Goal: Information Seeking & Learning: Check status

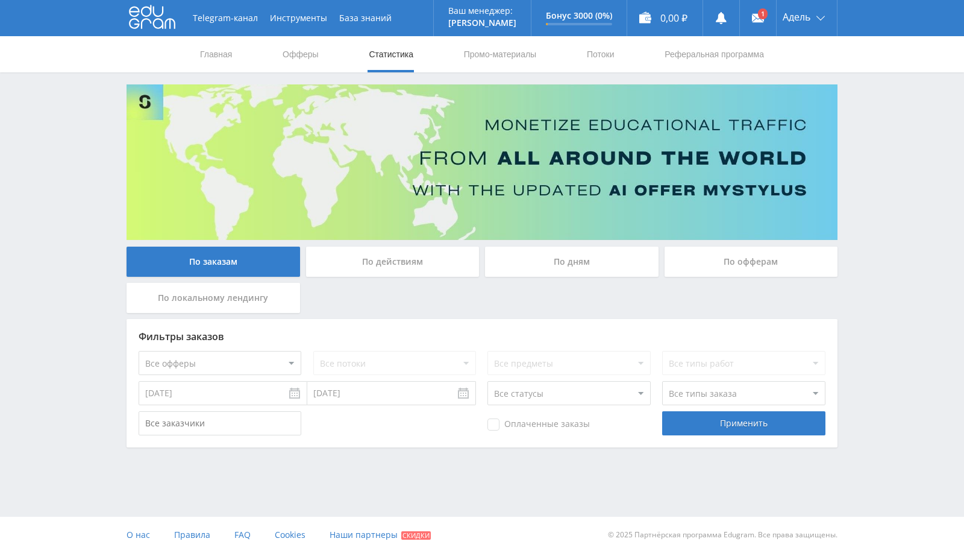
click at [728, 265] on div "По офферам" at bounding box center [752, 261] width 174 height 30
click at [0, 0] on input "По офферам" at bounding box center [0, 0] width 0 height 0
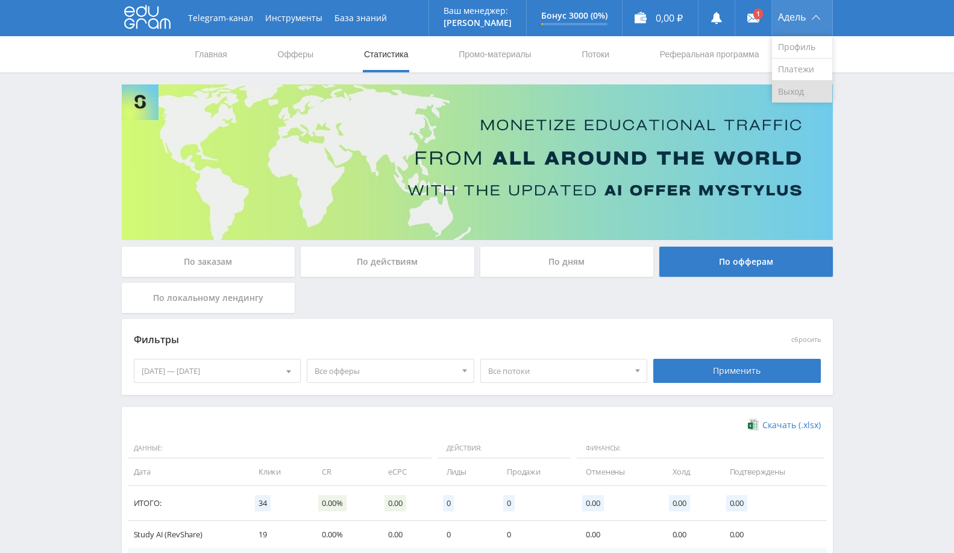
click at [792, 92] on link "Выход" at bounding box center [802, 92] width 60 height 22
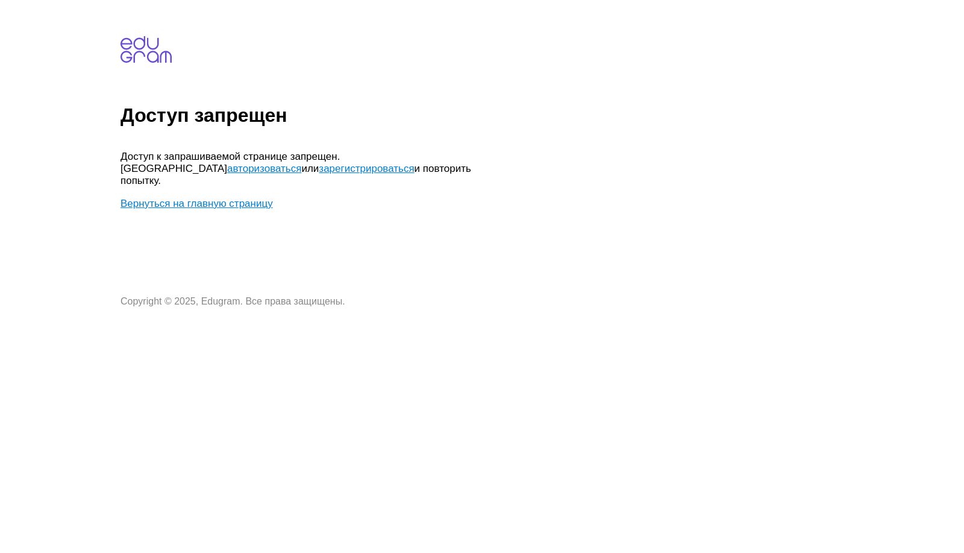
click at [249, 184] on body "Доступ запрещен Доступ к запрашиваемой странице запрещен. Попробуйте авторизова…" at bounding box center [540, 156] width 839 height 302
click at [251, 198] on link "Вернуться на главную страницу" at bounding box center [197, 203] width 152 height 11
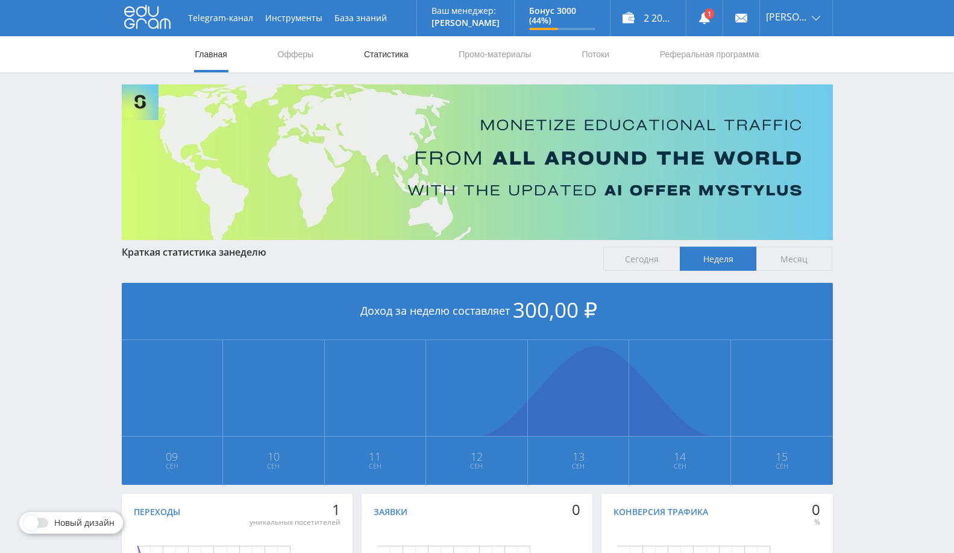
click at [399, 48] on link "Статистика" at bounding box center [386, 54] width 47 height 36
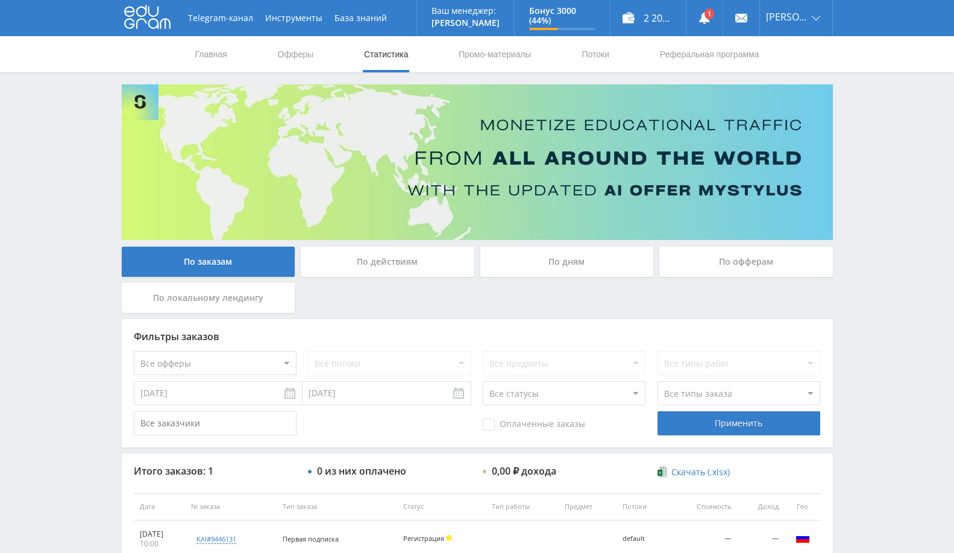
click at [208, 393] on input "[DATE]" at bounding box center [218, 393] width 169 height 24
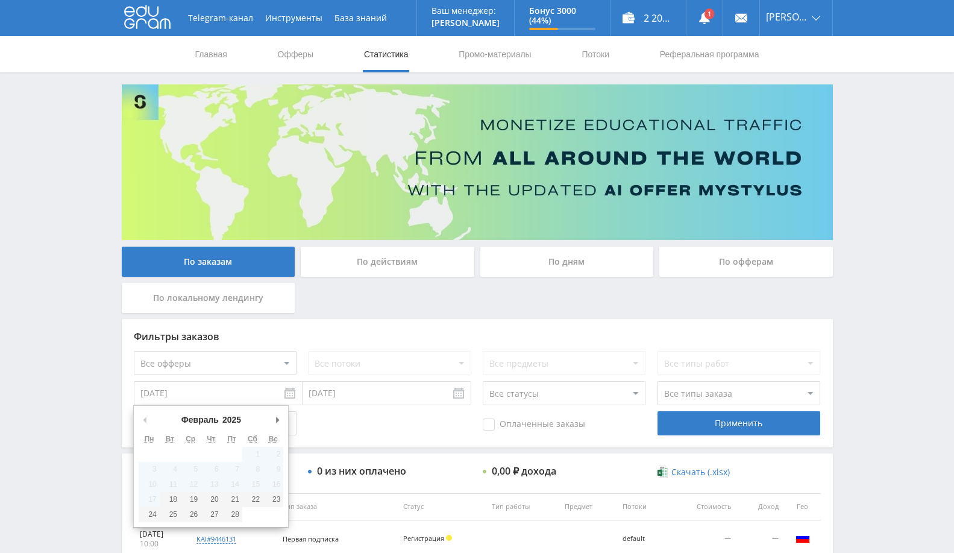
click at [145, 422] on button "Предыдущий месяц" at bounding box center [145, 419] width 12 height 18
type input "[DATE]"
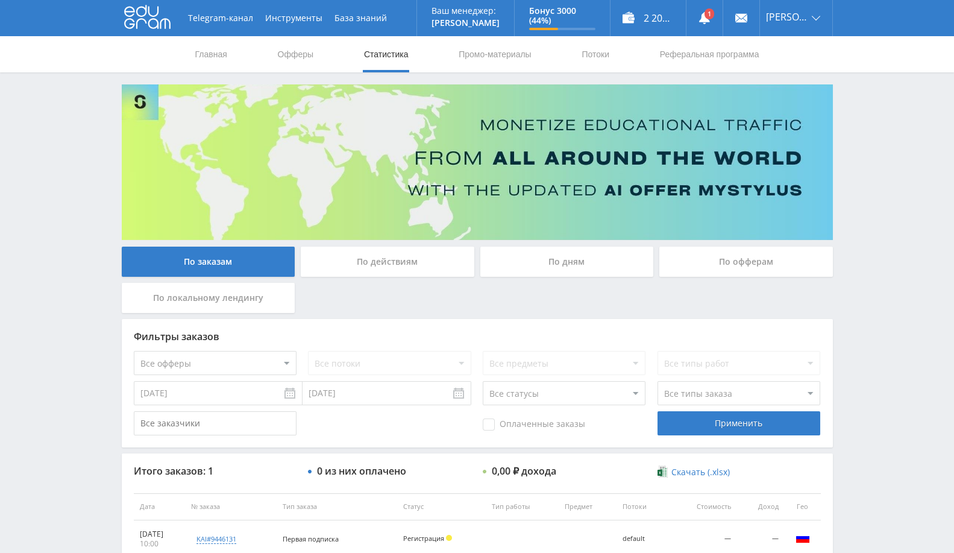
click at [736, 266] on div "По офферам" at bounding box center [746, 261] width 174 height 30
click at [0, 0] on input "По офферам" at bounding box center [0, 0] width 0 height 0
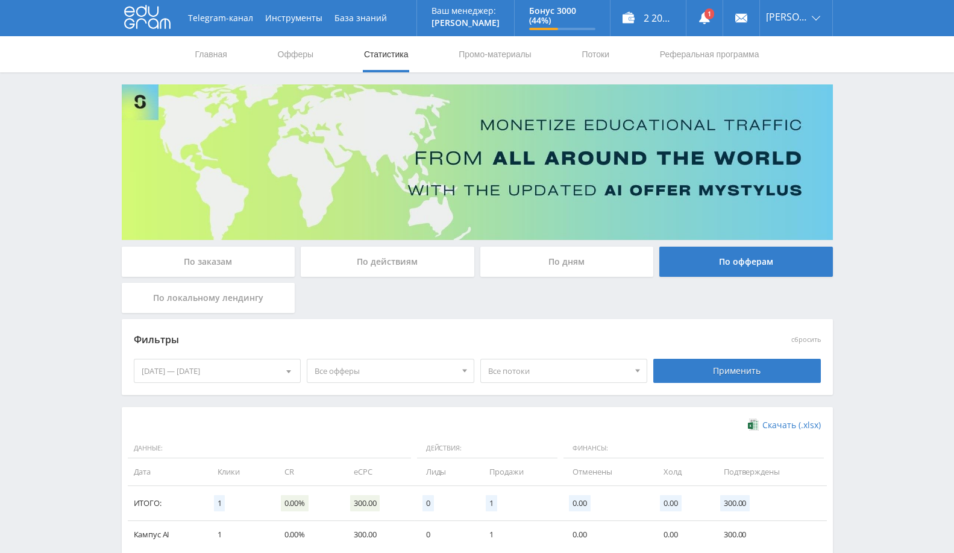
click at [254, 374] on div "[DATE] — [DATE]" at bounding box center [217, 370] width 166 height 23
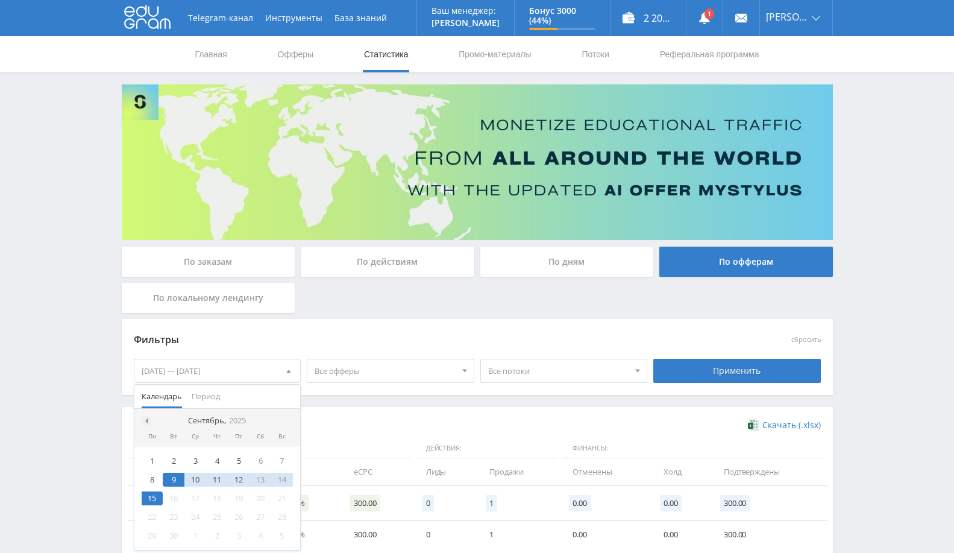
click at [143, 418] on span at bounding box center [145, 421] width 6 height 6
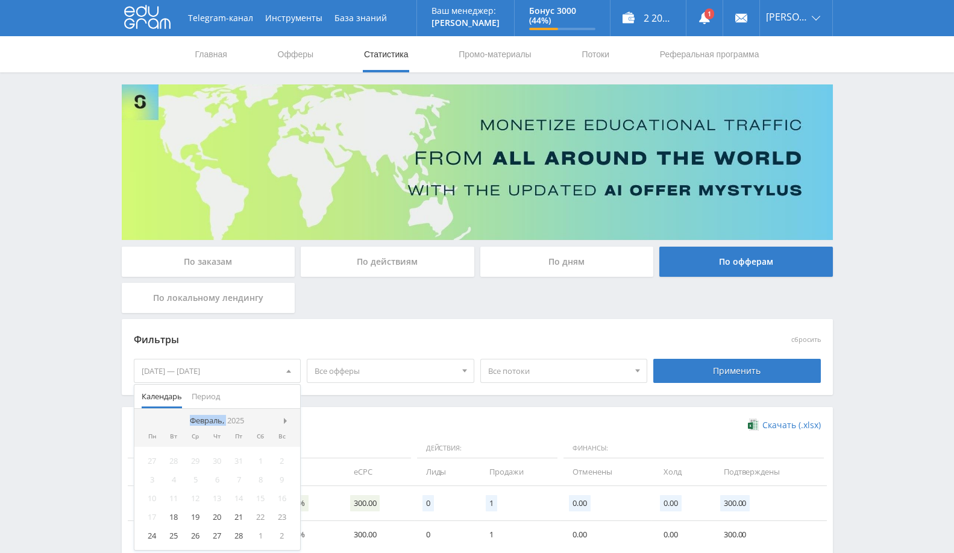
click at [143, 417] on nav "Февраль, 2025" at bounding box center [217, 421] width 166 height 24
click at [172, 516] on div "18" at bounding box center [174, 517] width 22 height 14
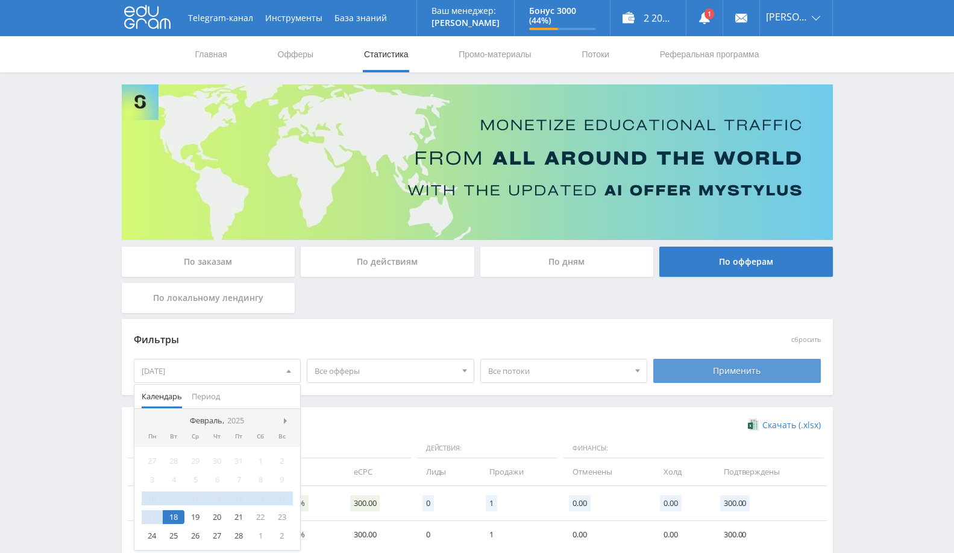
click at [709, 366] on div "Применить" at bounding box center [737, 371] width 168 height 24
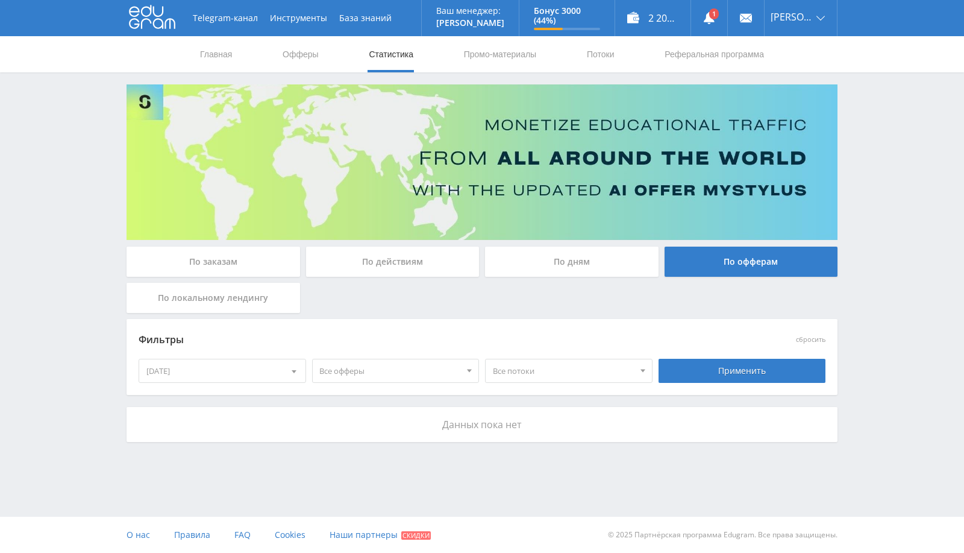
click at [238, 370] on div "[DATE]" at bounding box center [222, 370] width 166 height 23
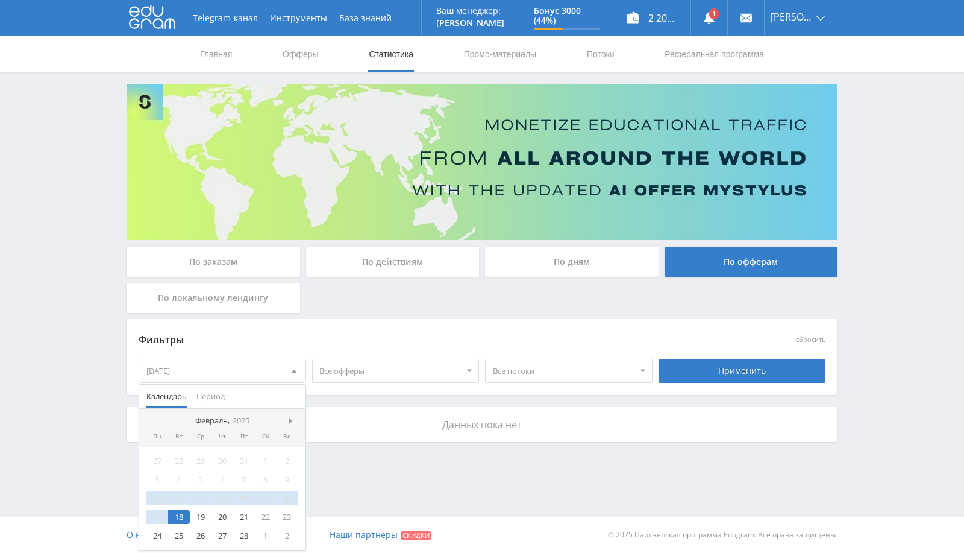
click at [287, 421] on nav "Февраль, 2025" at bounding box center [222, 421] width 166 height 24
click at [203, 398] on span "Период" at bounding box center [210, 395] width 28 height 23
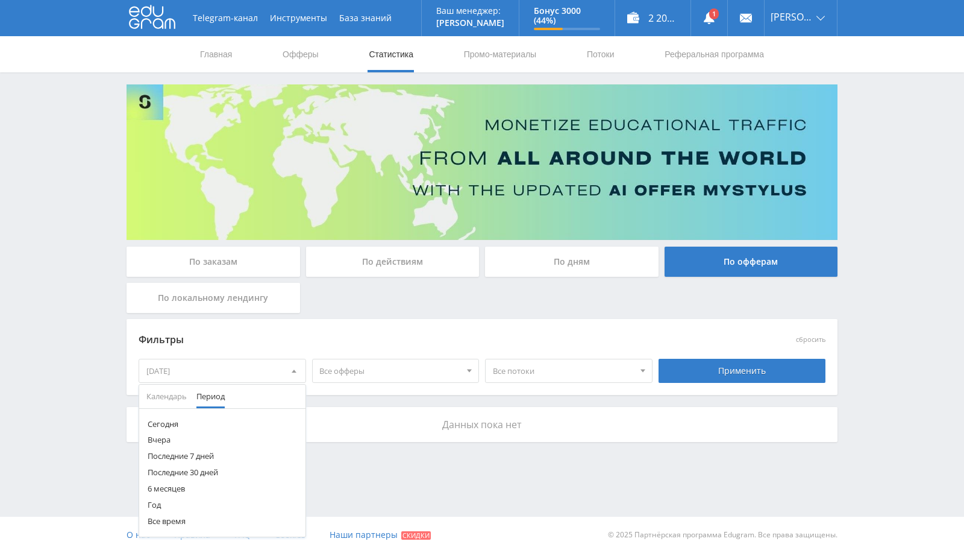
click at [158, 503] on button "Год" at bounding box center [222, 505] width 166 height 16
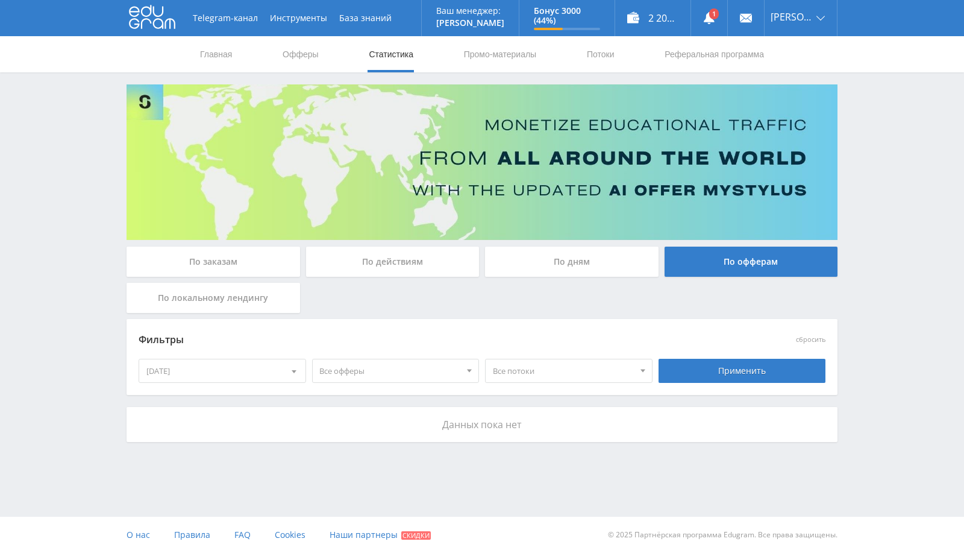
click at [501, 471] on div "Telegram-канал Инструменты База знаний Ваш менеджер: [PERSON_NAME] Online @val_…" at bounding box center [482, 254] width 964 height 508
click at [716, 366] on div "Применить" at bounding box center [743, 371] width 168 height 24
click at [716, 371] on div "Применить" at bounding box center [743, 371] width 168 height 24
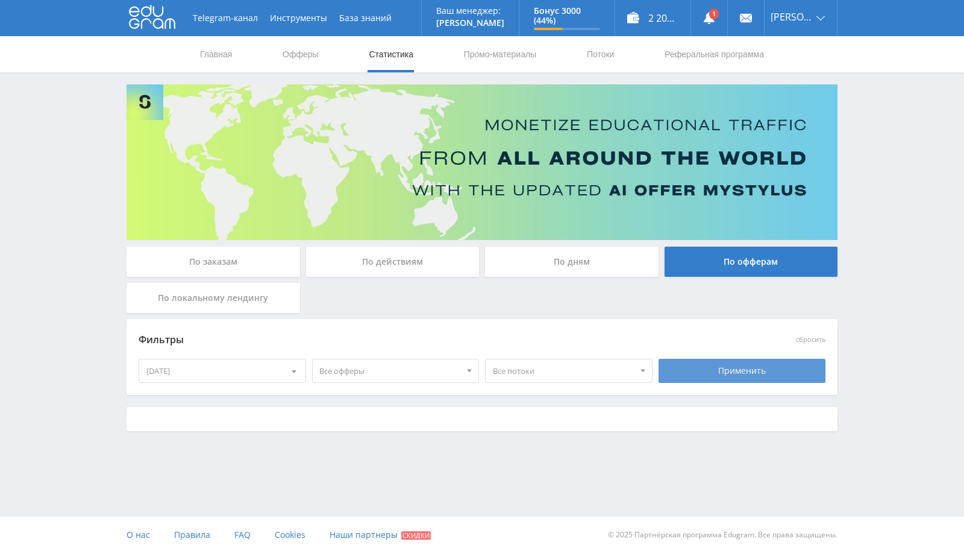
click at [714, 371] on div "Применить" at bounding box center [743, 371] width 168 height 24
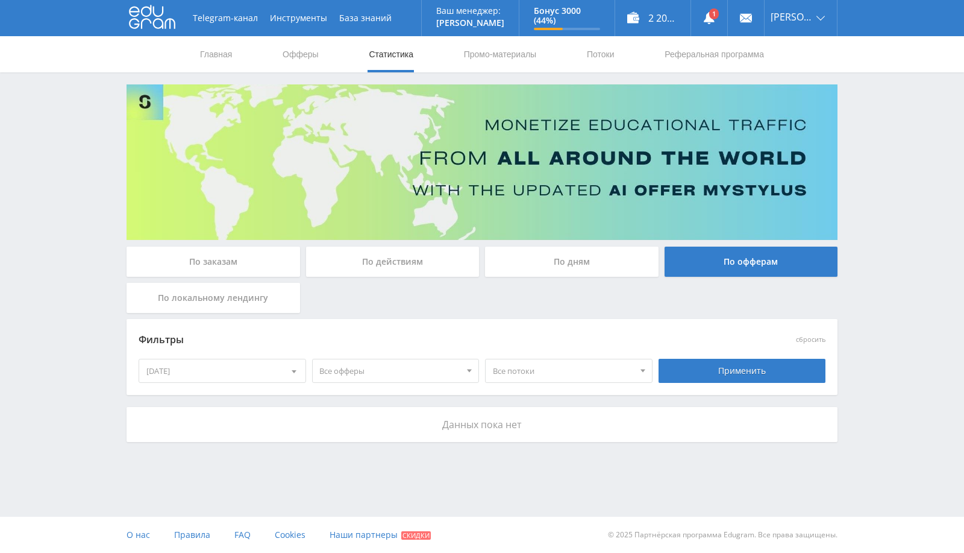
click at [225, 367] on div "[DATE]" at bounding box center [222, 370] width 166 height 23
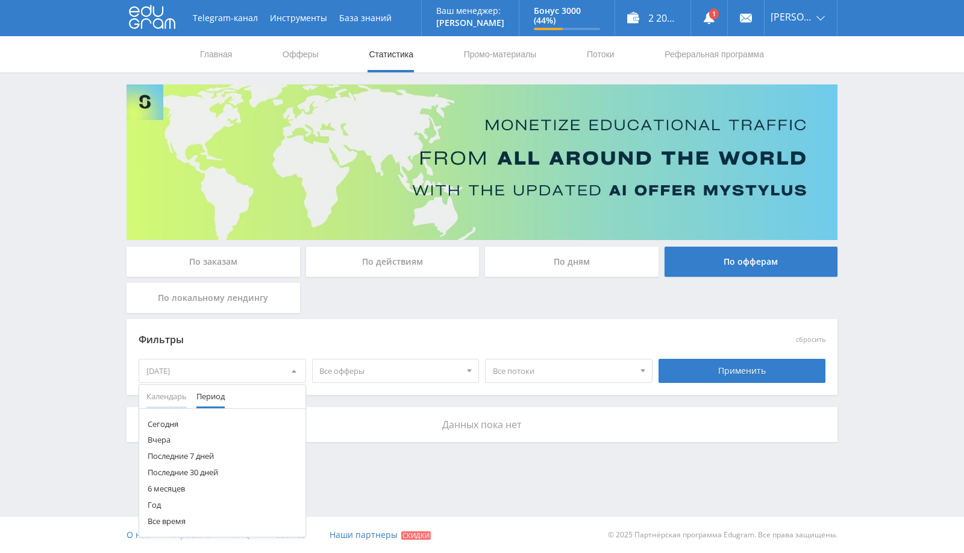
click at [160, 393] on span "Календарь" at bounding box center [166, 395] width 40 height 23
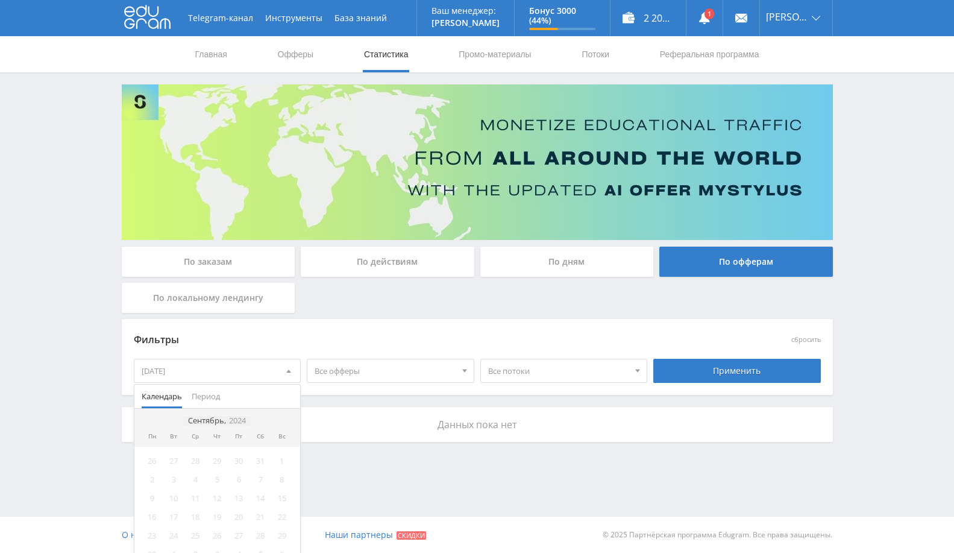
click at [238, 418] on icon "2024" at bounding box center [237, 420] width 17 height 9
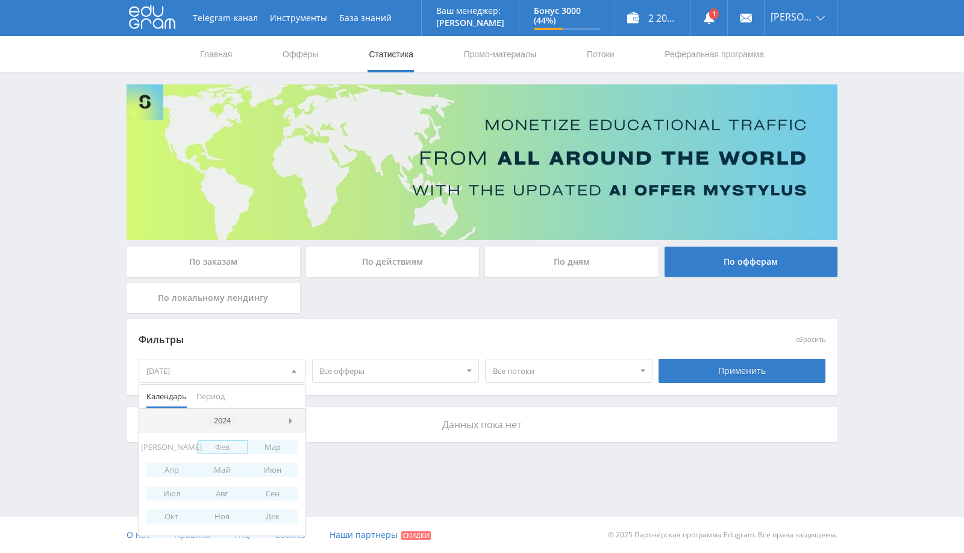
click at [230, 422] on div "2024" at bounding box center [222, 421] width 27 height 10
drag, startPoint x: 435, startPoint y: 443, endPoint x: 336, endPoint y: 424, distance: 101.4
click at [436, 443] on div "Telegram-канал Инструменты База знаний Ваш менеджер: [PERSON_NAME] Online @val_…" at bounding box center [482, 254] width 964 height 508
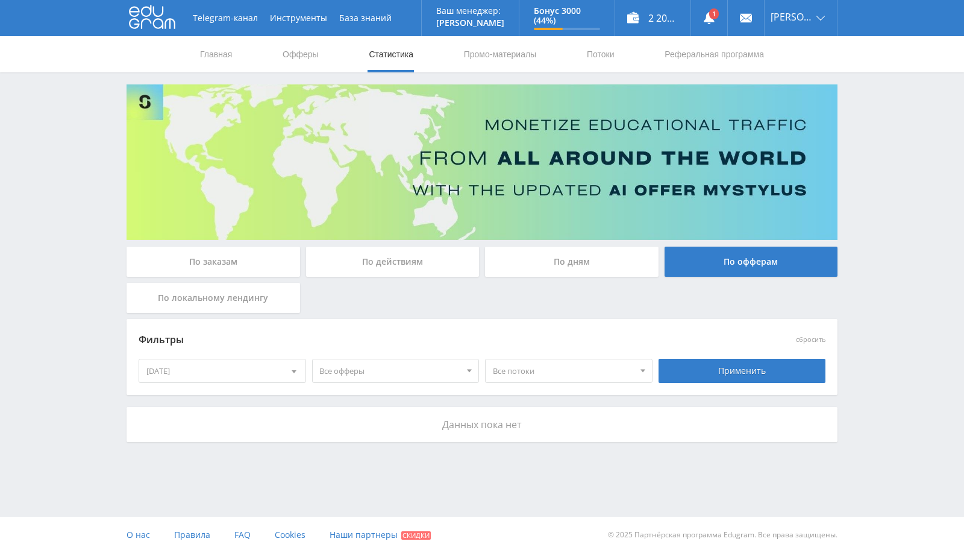
click at [254, 361] on div "[DATE]" at bounding box center [222, 370] width 166 height 23
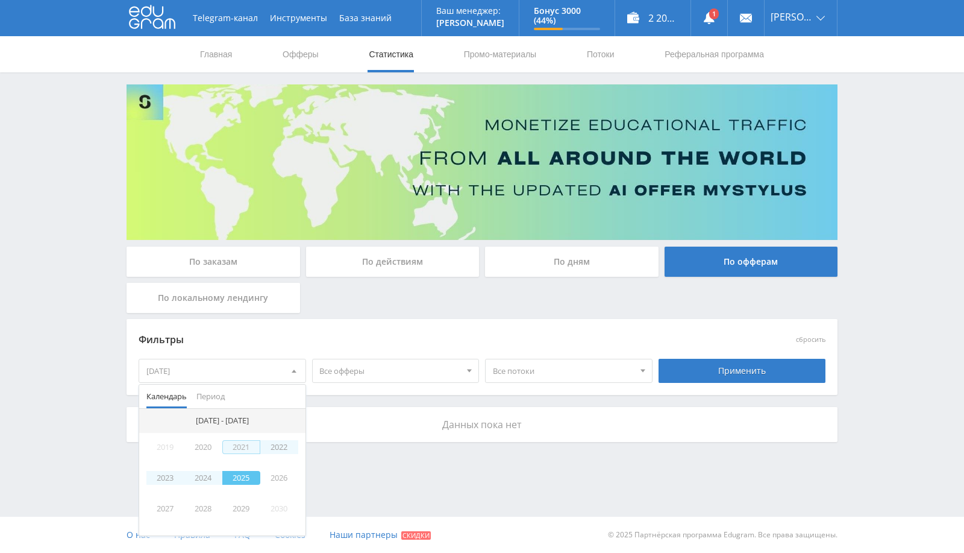
click at [151, 369] on div "[DATE]" at bounding box center [222, 370] width 166 height 23
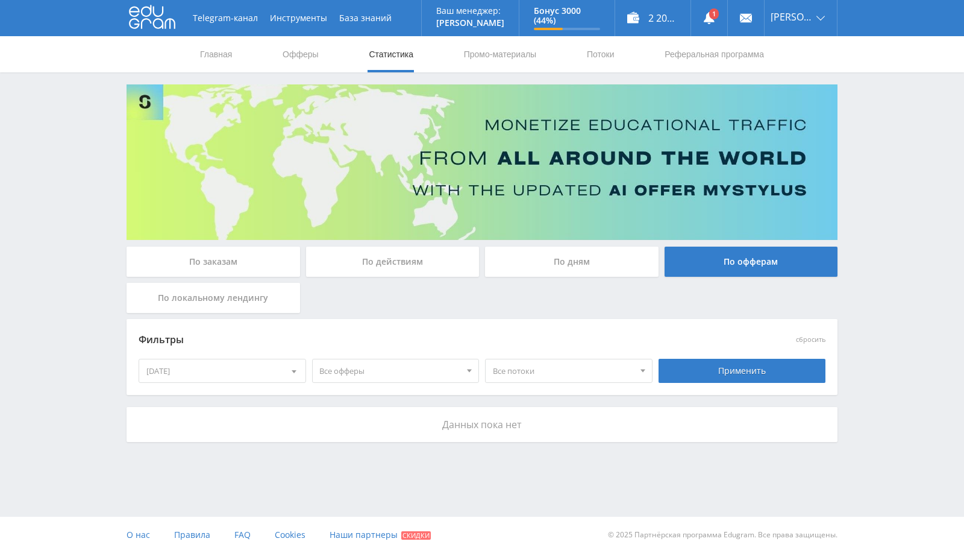
click at [174, 374] on div "[DATE]" at bounding box center [222, 370] width 166 height 23
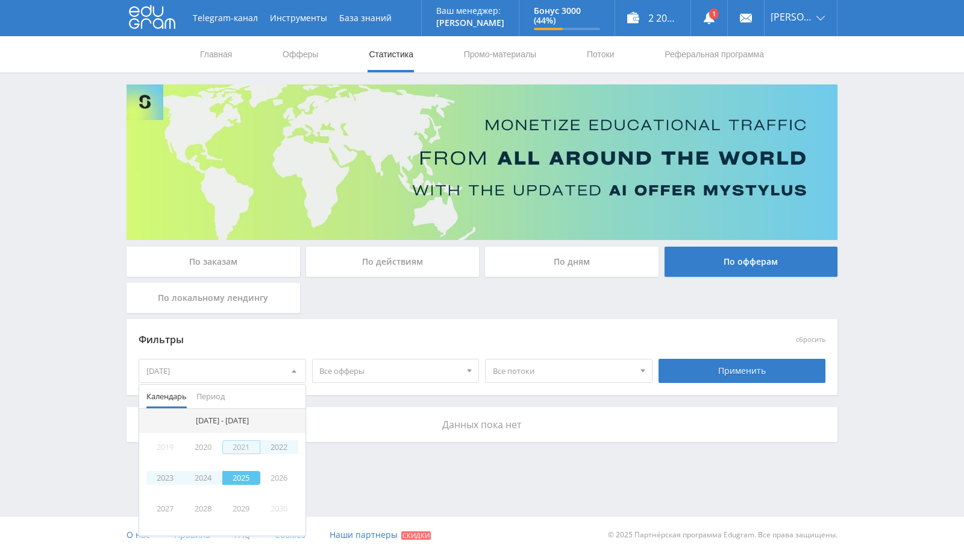
click at [171, 393] on span "Календарь" at bounding box center [166, 395] width 40 height 23
click at [210, 416] on div "[DATE] - [DATE]" at bounding box center [222, 421] width 63 height 10
click at [237, 422] on div "[DATE] - [DATE]" at bounding box center [222, 421] width 63 height 10
drag, startPoint x: 212, startPoint y: 399, endPoint x: 249, endPoint y: 398, distance: 37.4
click at [216, 396] on span "Период" at bounding box center [210, 395] width 28 height 23
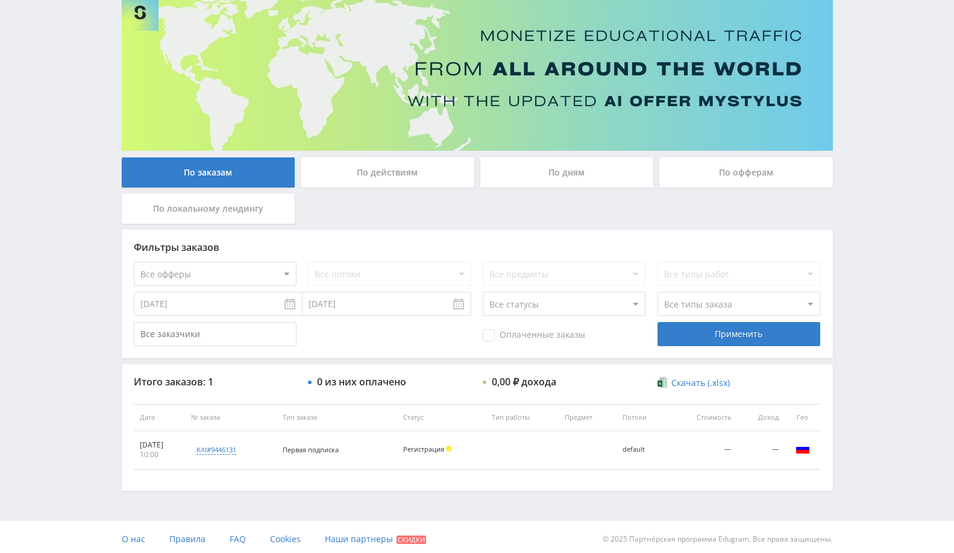
scroll to position [92, 0]
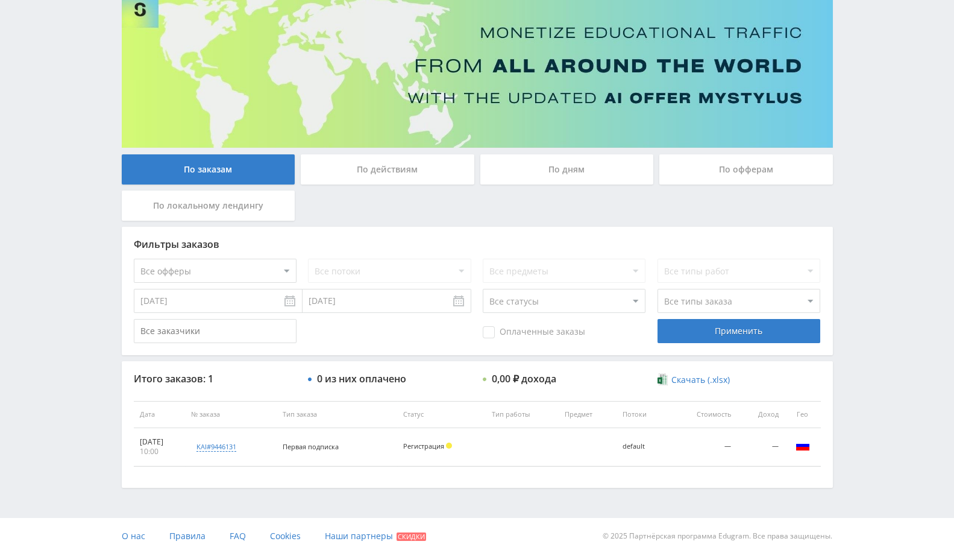
click at [756, 175] on div "По офферам" at bounding box center [746, 169] width 174 height 30
click at [0, 0] on input "По офферам" at bounding box center [0, 0] width 0 height 0
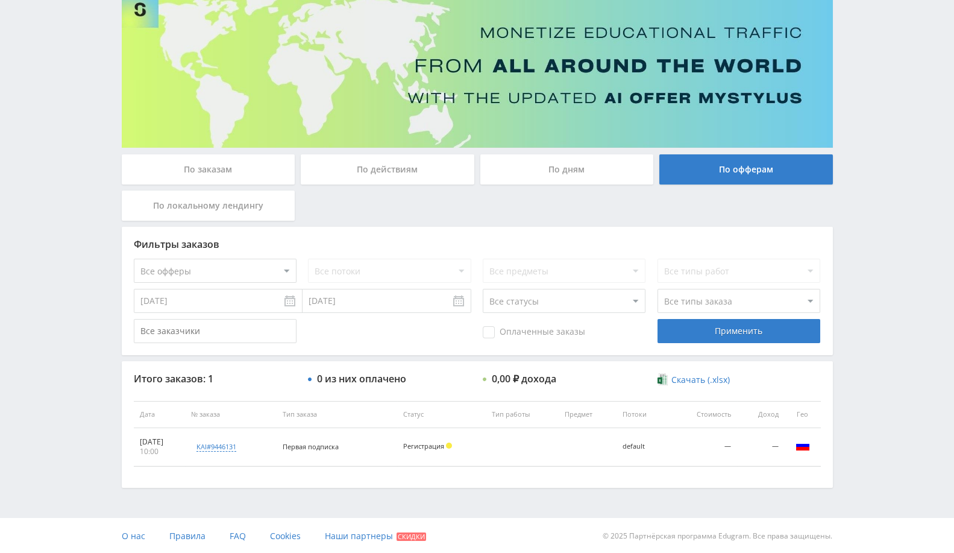
scroll to position [0, 0]
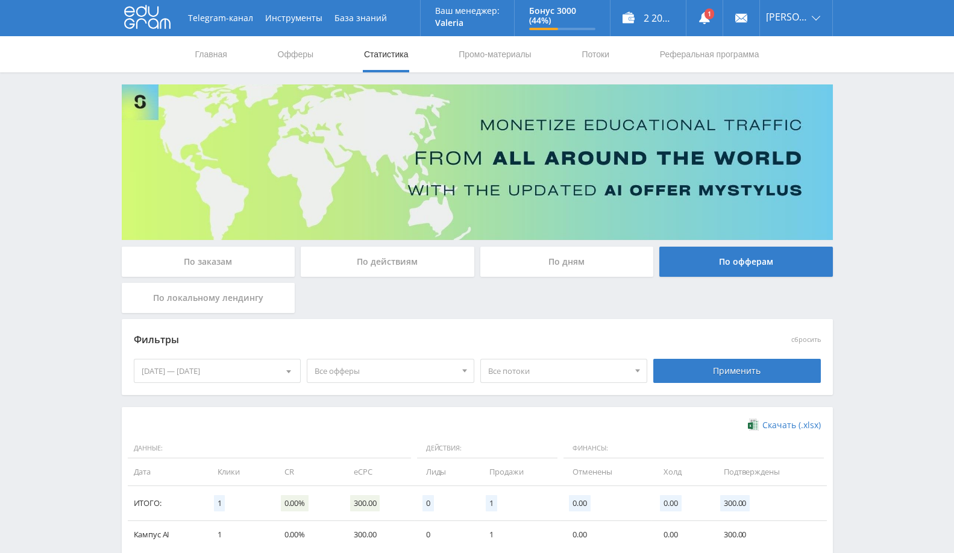
click at [248, 365] on div "09.09.2025 — 15.09.2025" at bounding box center [217, 370] width 166 height 23
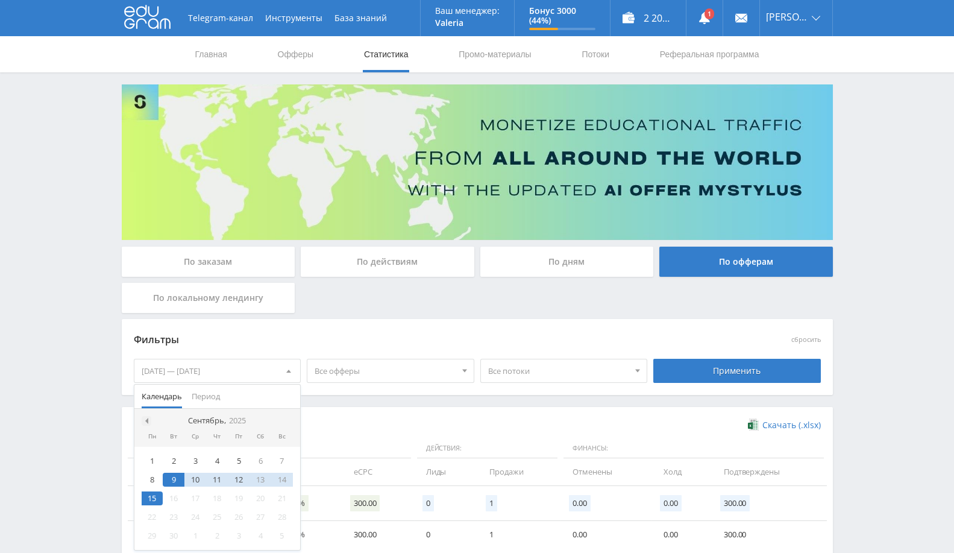
click at [145, 418] on span at bounding box center [145, 421] width 6 height 6
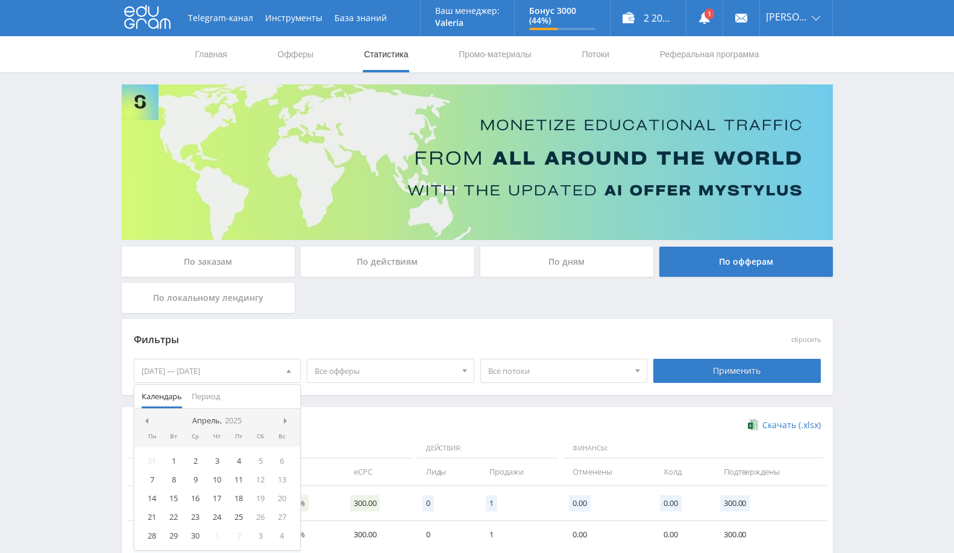
click at [145, 418] on span at bounding box center [145, 421] width 6 height 6
click at [176, 520] on div "18" at bounding box center [174, 517] width 22 height 14
click at [286, 419] on span at bounding box center [287, 421] width 6 height 6
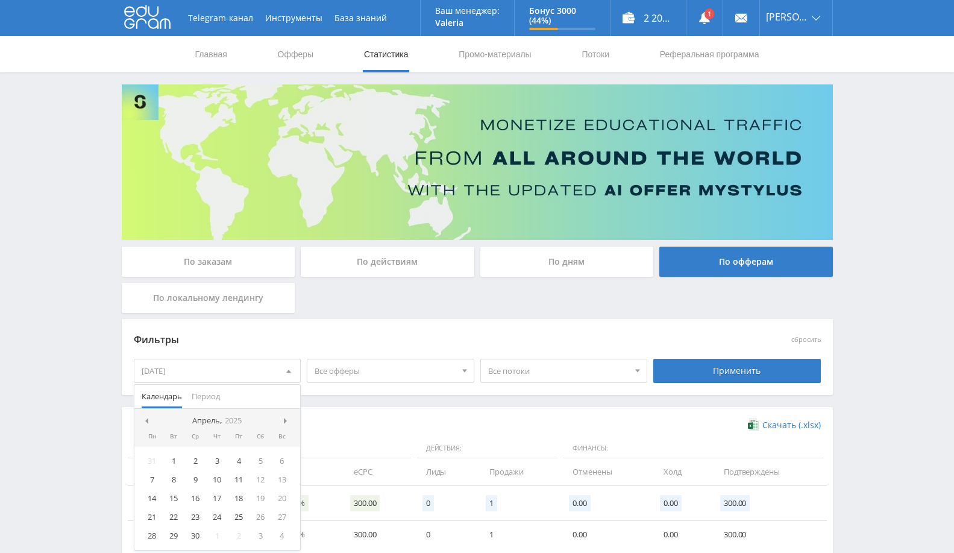
click at [286, 419] on span at bounding box center [287, 421] width 6 height 6
click at [286, 419] on nav "Сентябрь, 2025" at bounding box center [217, 421] width 166 height 24
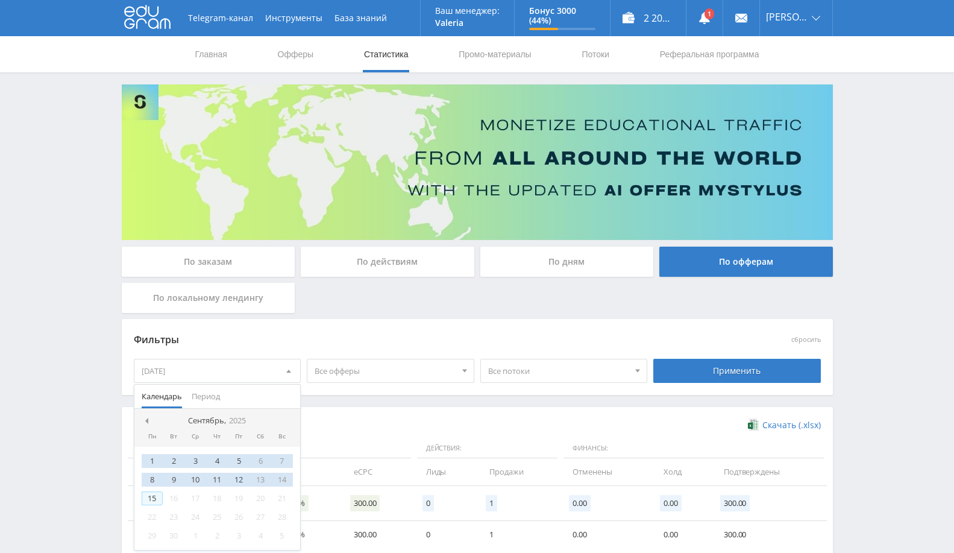
click at [155, 498] on div "15" at bounding box center [153, 498] width 22 height 14
click at [348, 403] on div "Фильтры сбросить 18.02.2025 — 15.09.2025 Календарь Период Сентябрь, 2025 Пн Вт …" at bounding box center [477, 363] width 711 height 88
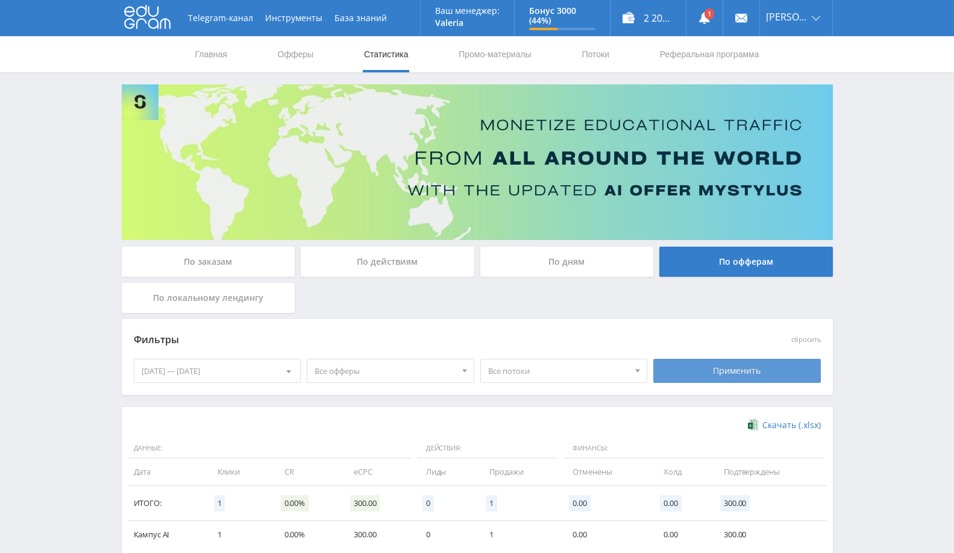
click at [721, 365] on div "Применить" at bounding box center [737, 371] width 168 height 24
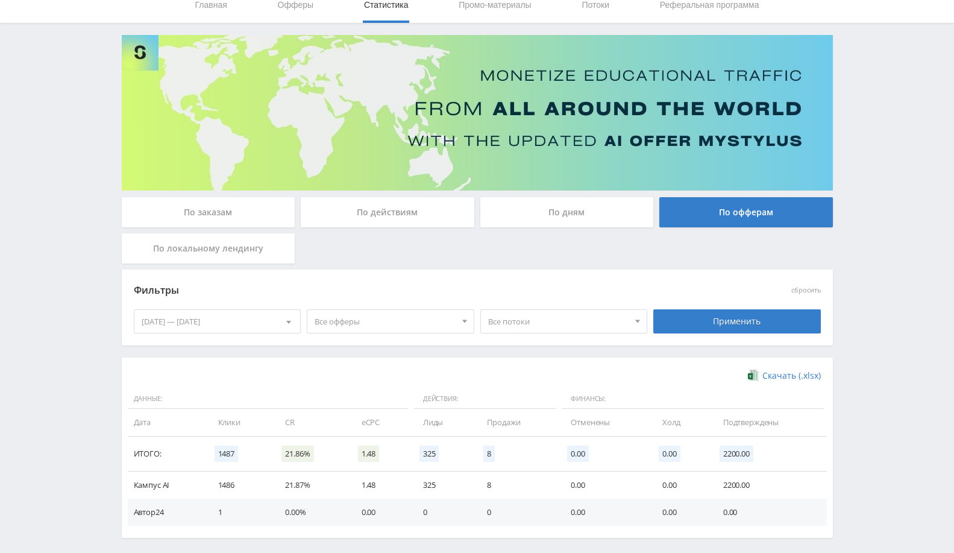
scroll to position [99, 0]
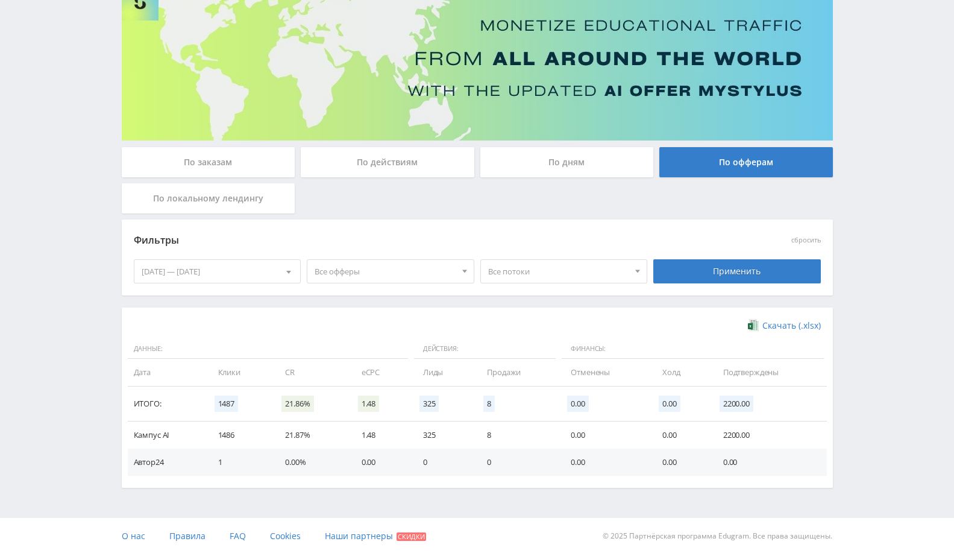
click at [234, 164] on div "По заказам" at bounding box center [209, 162] width 174 height 30
click at [0, 0] on input "По заказам" at bounding box center [0, 0] width 0 height 0
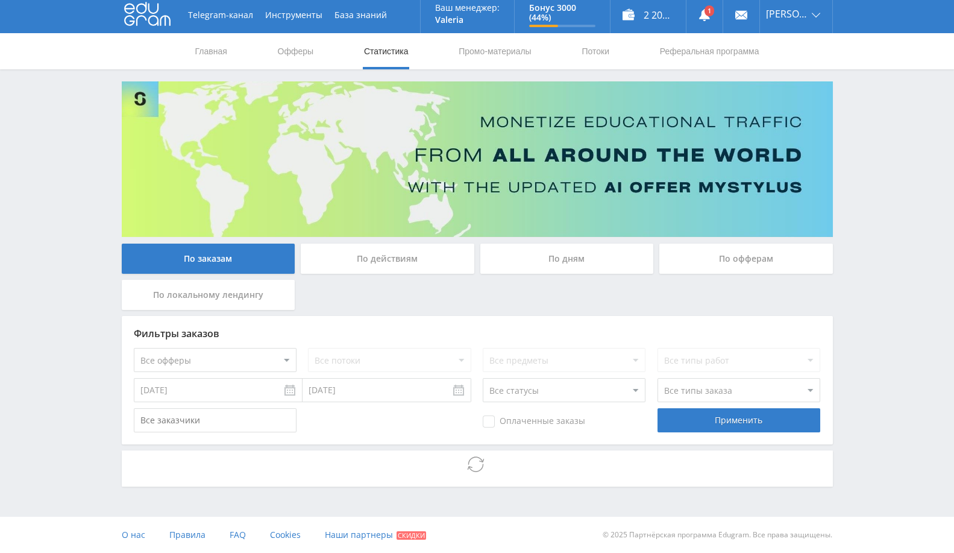
scroll to position [92, 0]
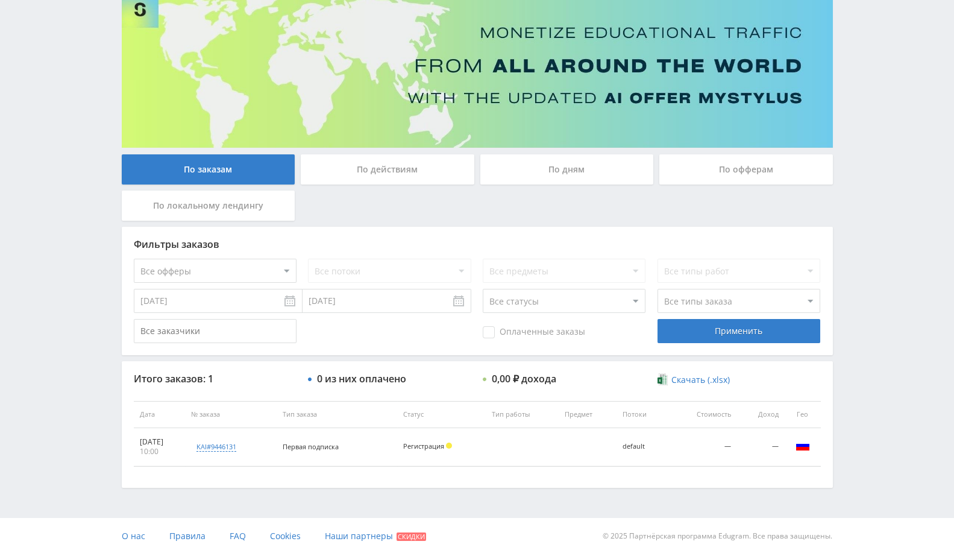
click at [243, 302] on input "[DATE]" at bounding box center [218, 301] width 169 height 24
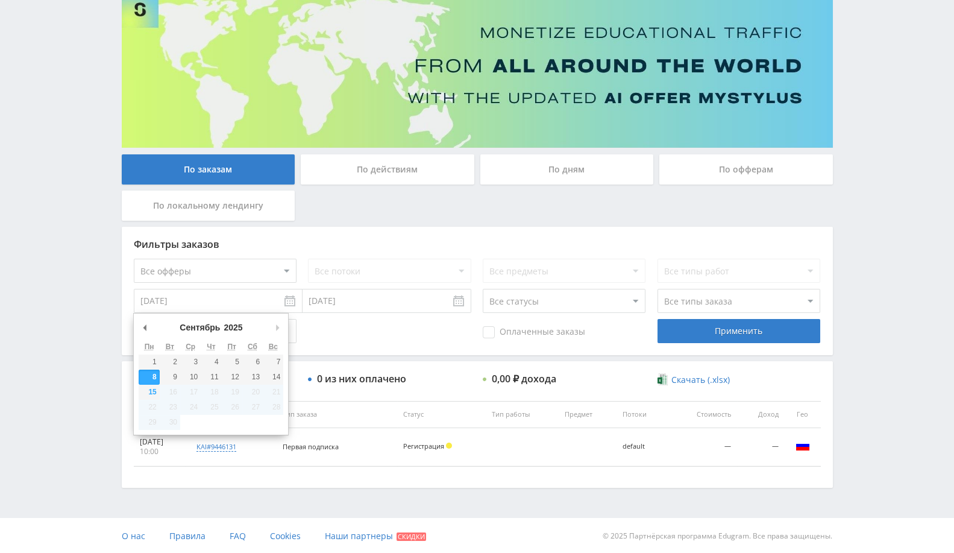
click at [704, 169] on div "По офферам" at bounding box center [746, 169] width 174 height 30
click at [0, 0] on input "По офферам" at bounding box center [0, 0] width 0 height 0
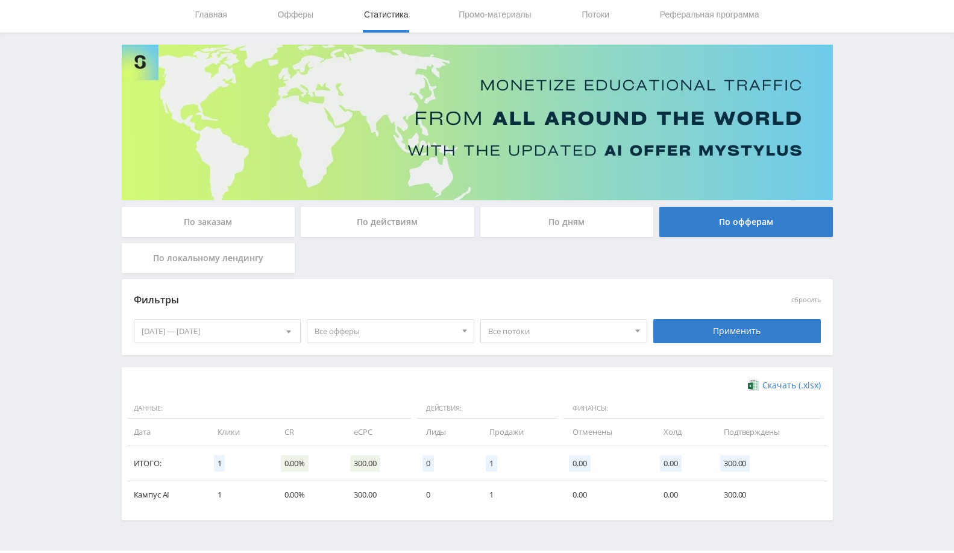
scroll to position [73, 0]
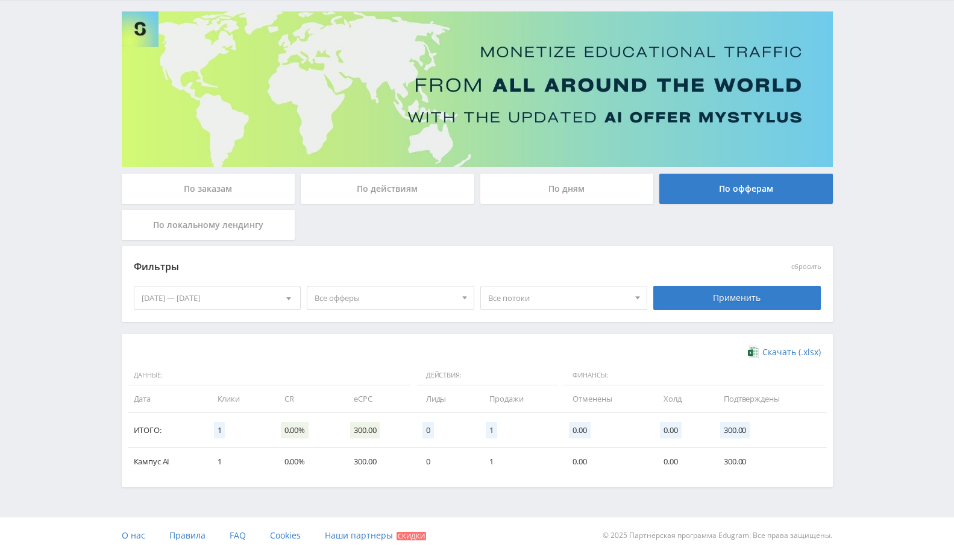
click at [260, 295] on div "[DATE] — [DATE]" at bounding box center [217, 297] width 166 height 23
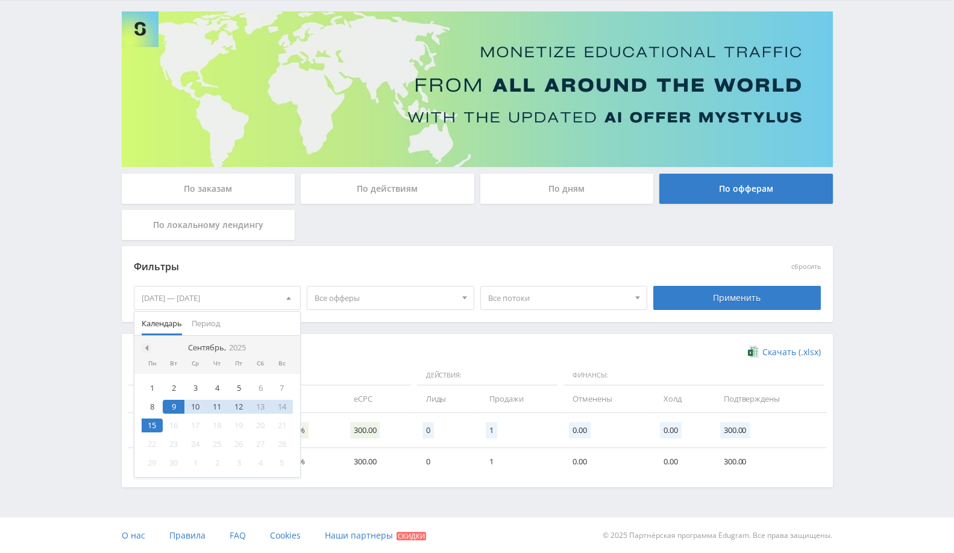
click at [146, 345] on span at bounding box center [145, 348] width 6 height 6
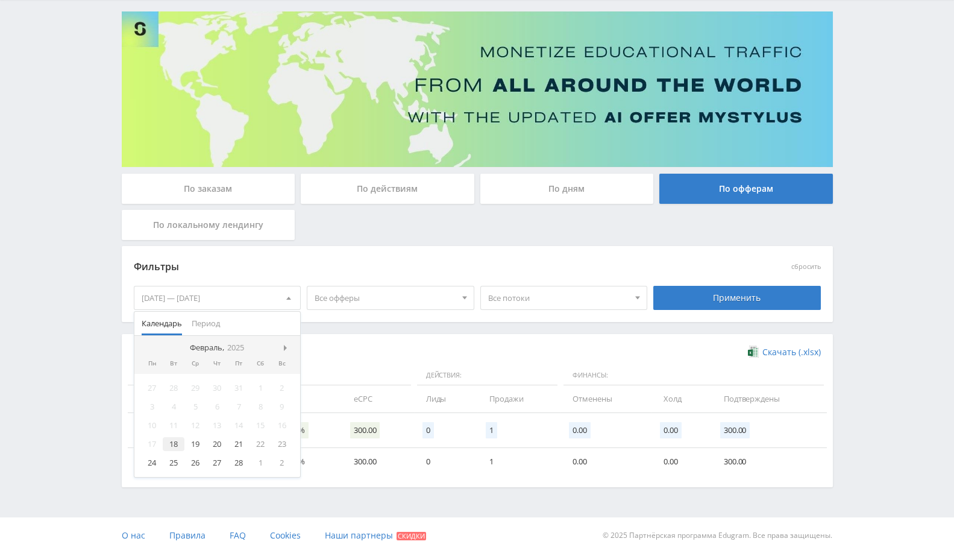
drag, startPoint x: 171, startPoint y: 445, endPoint x: 182, endPoint y: 432, distance: 17.1
click at [171, 443] on div "18" at bounding box center [174, 444] width 22 height 14
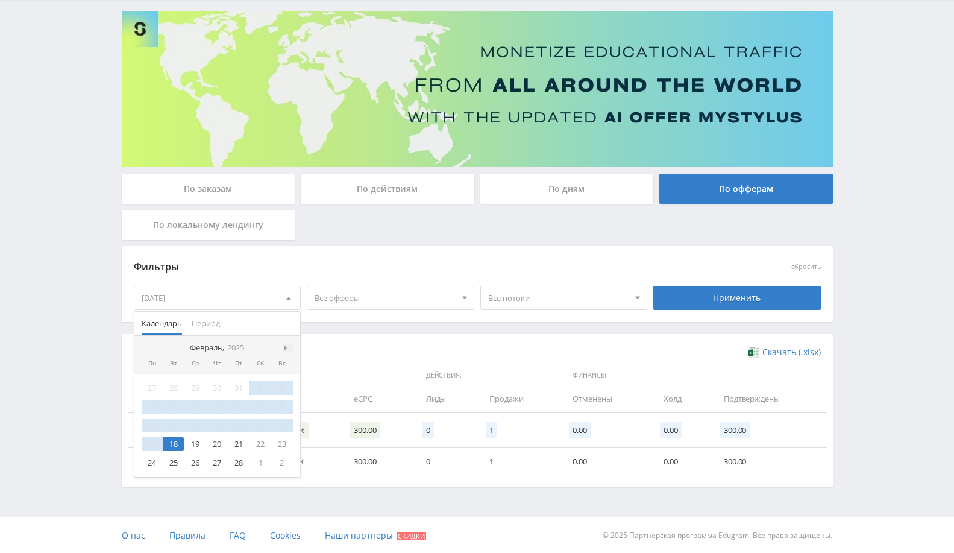
click at [286, 348] on span at bounding box center [287, 348] width 6 height 6
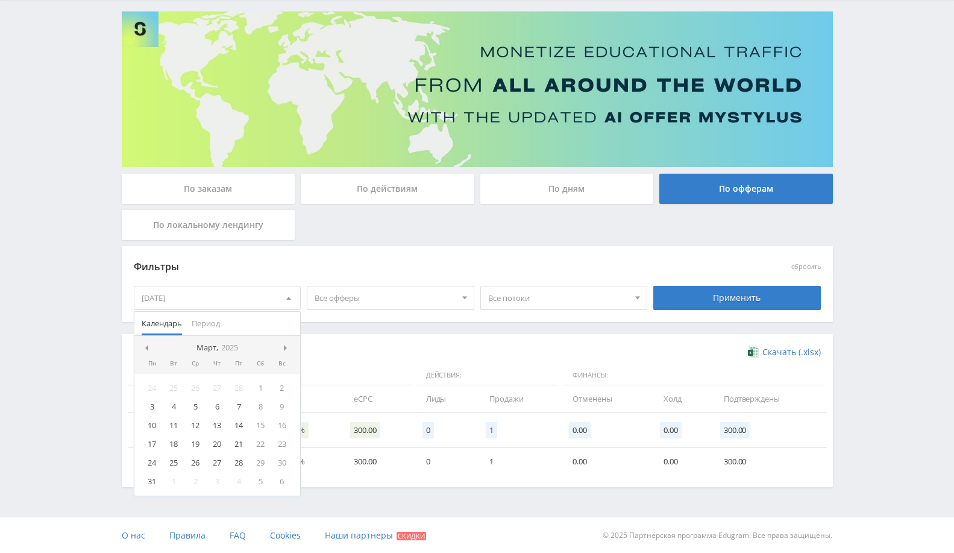
click at [286, 348] on span at bounding box center [287, 348] width 6 height 6
click at [286, 348] on nav "Сентябрь, 2025" at bounding box center [217, 348] width 166 height 24
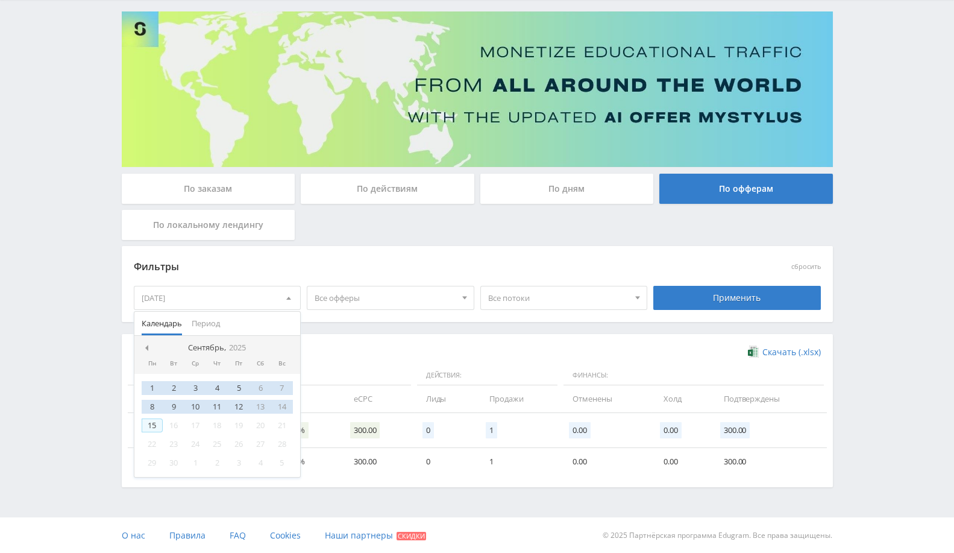
click at [150, 425] on div "15" at bounding box center [153, 425] width 22 height 14
click at [754, 300] on div "Применить" at bounding box center [737, 298] width 168 height 24
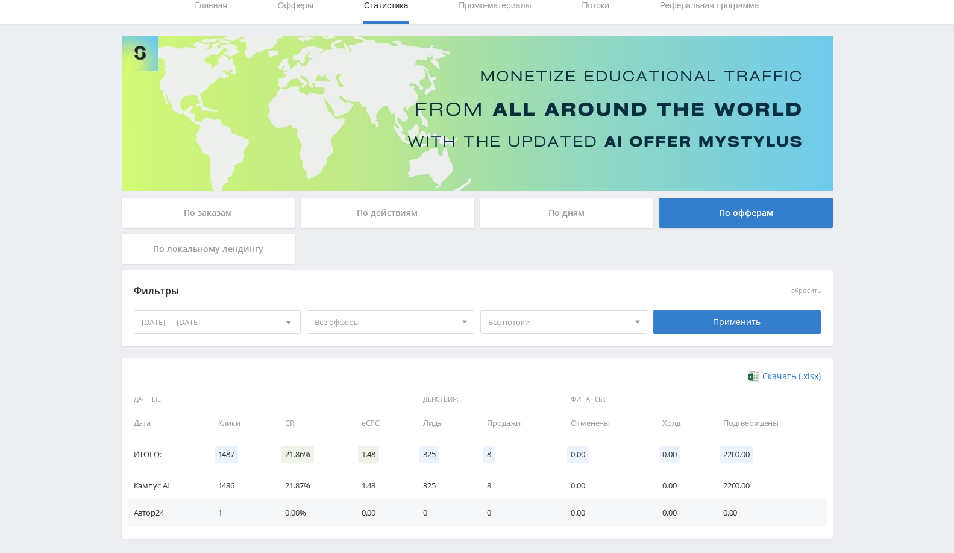
scroll to position [99, 0]
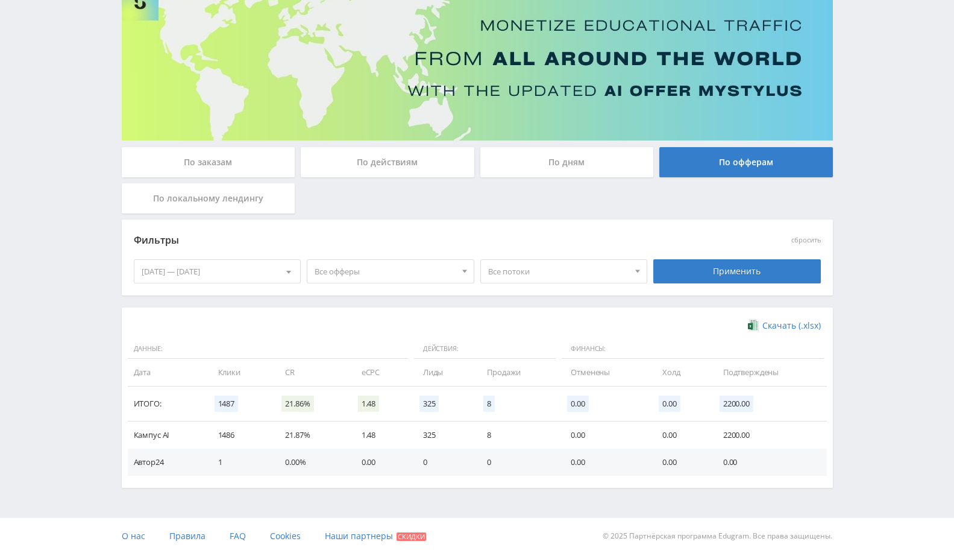
click at [208, 271] on div "18.02.2025 — 15.09.2025" at bounding box center [217, 271] width 166 height 23
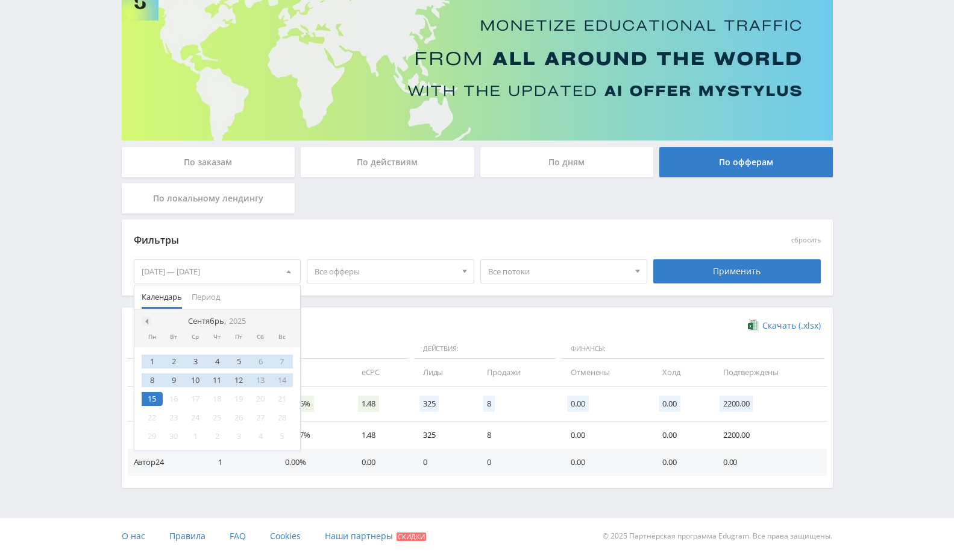
click at [146, 319] on span at bounding box center [145, 321] width 6 height 6
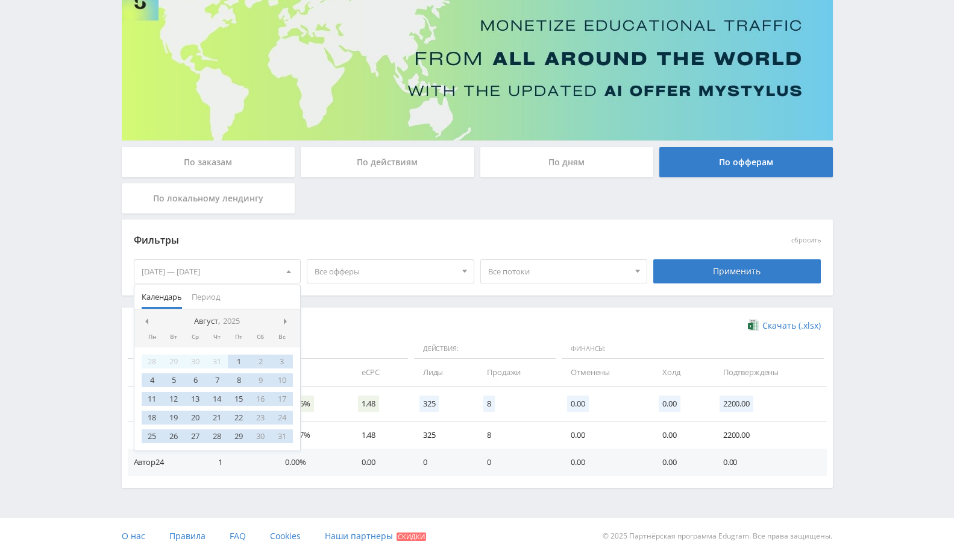
click at [586, 158] on div "По дням" at bounding box center [567, 162] width 174 height 30
click at [0, 0] on input "По дням" at bounding box center [0, 0] width 0 height 0
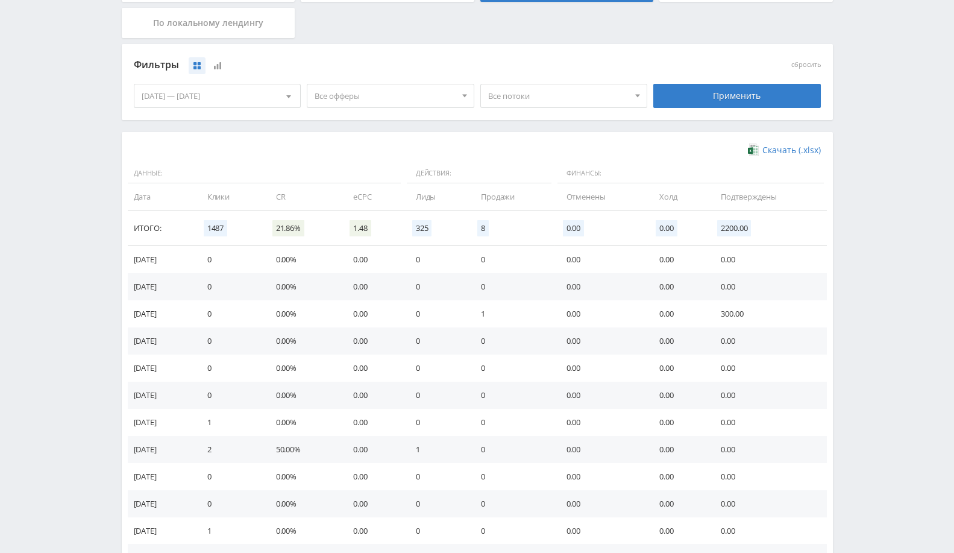
scroll to position [334, 0]
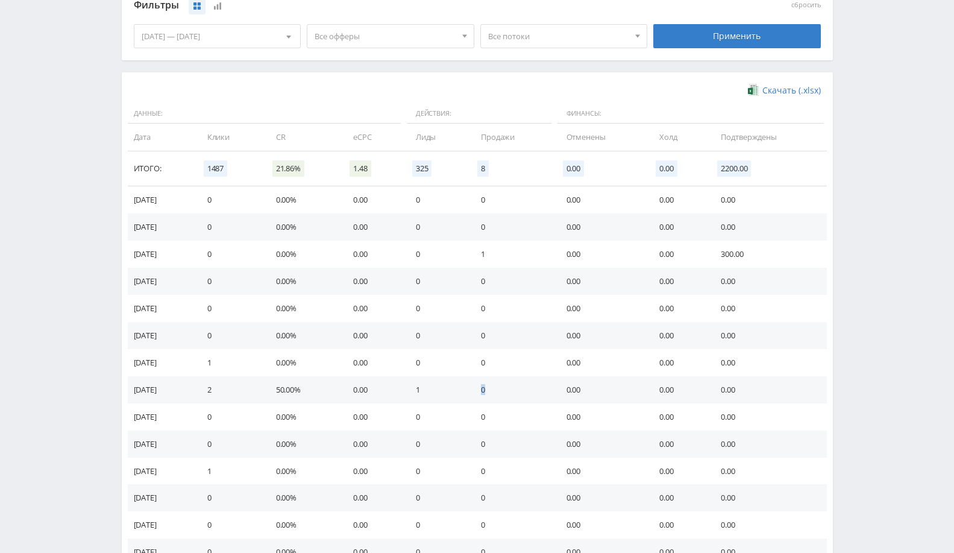
drag, startPoint x: 428, startPoint y: 392, endPoint x: 509, endPoint y: 316, distance: 110.8
click at [510, 345] on tbody "15.09.2025 0 0.00% 0.00 0 0 0.00 0.00 0.00 14.09.2025 0 0.00% 0.00 0 0 0.00 0.0…" at bounding box center [477, 457] width 699 height 542
click at [492, 253] on td "1" at bounding box center [511, 253] width 85 height 27
drag, startPoint x: 486, startPoint y: 252, endPoint x: 196, endPoint y: 237, distance: 290.2
click at [196, 237] on tbody "15.09.2025 0 0.00% 0.00 0 0 0.00 0.00 0.00 14.09.2025 0 0.00% 0.00 0 0 0.00 0.0…" at bounding box center [477, 457] width 699 height 542
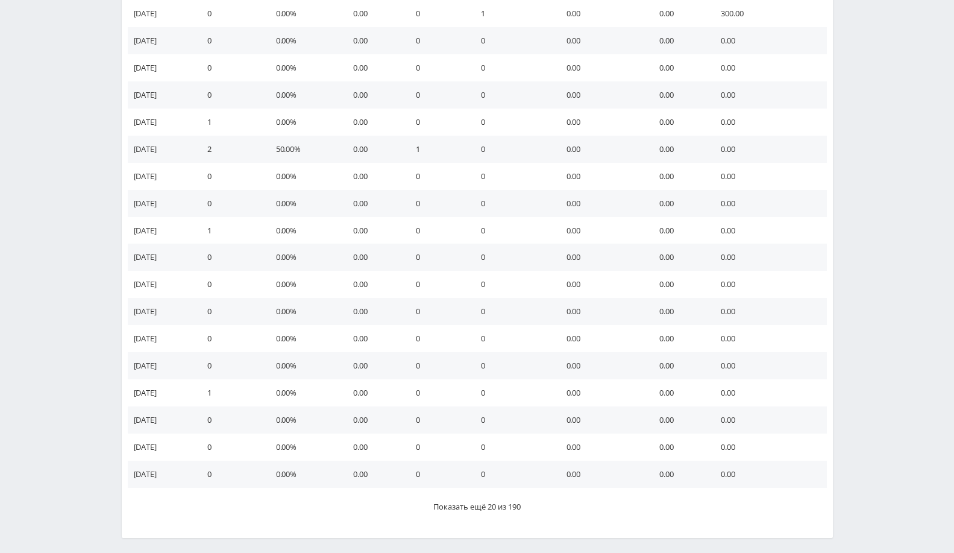
scroll to position [625, 0]
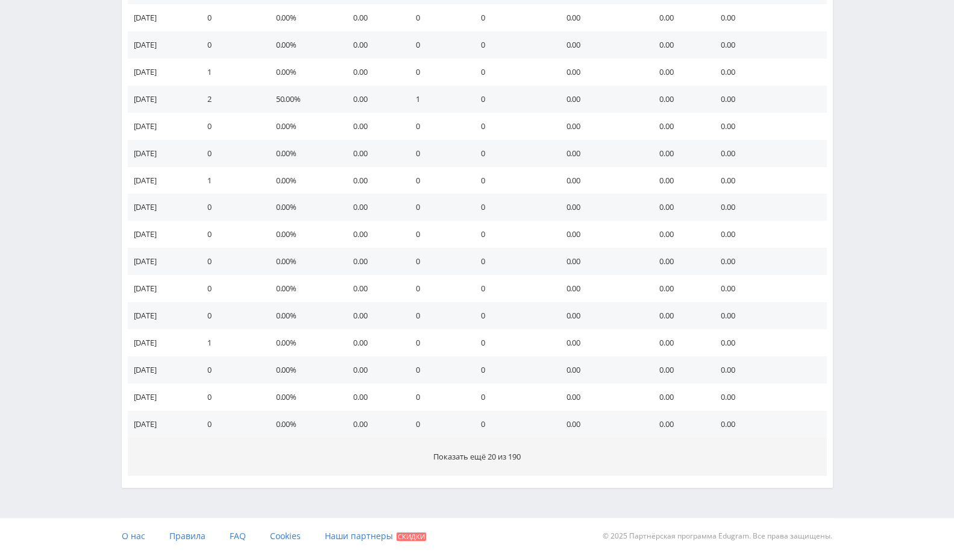
click at [483, 453] on span "Показать ещё 20 из 190" at bounding box center [476, 456] width 87 height 11
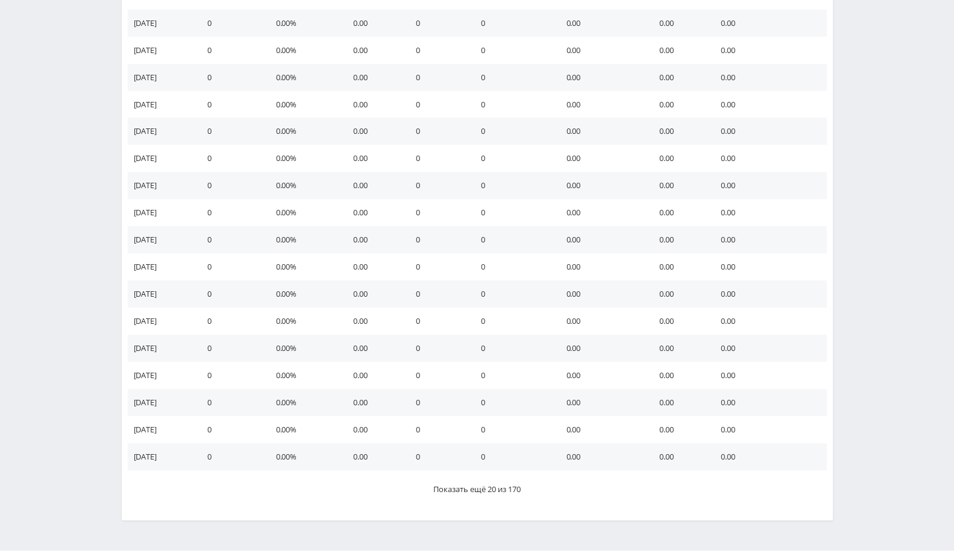
scroll to position [1166, 0]
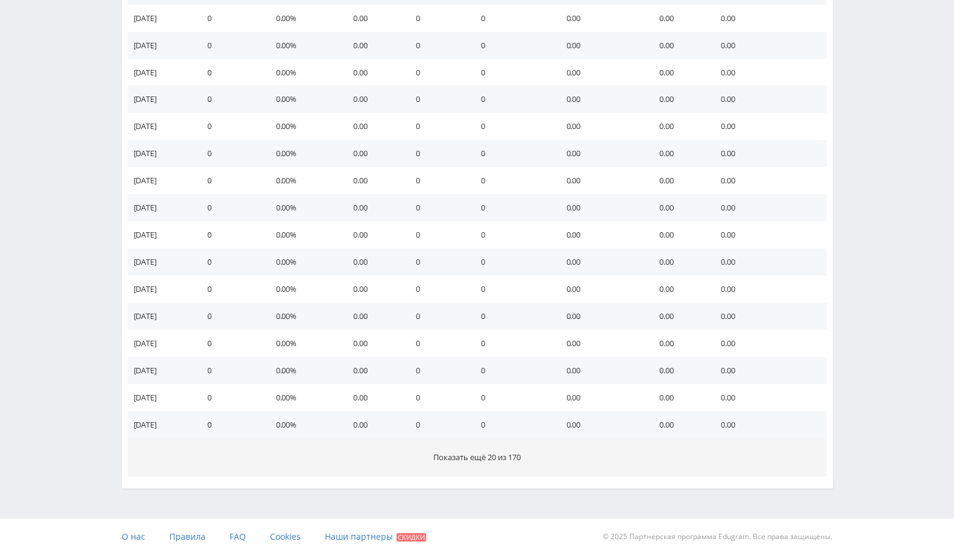
click at [521, 454] on span "Показать ещё 20 из 170" at bounding box center [476, 456] width 87 height 11
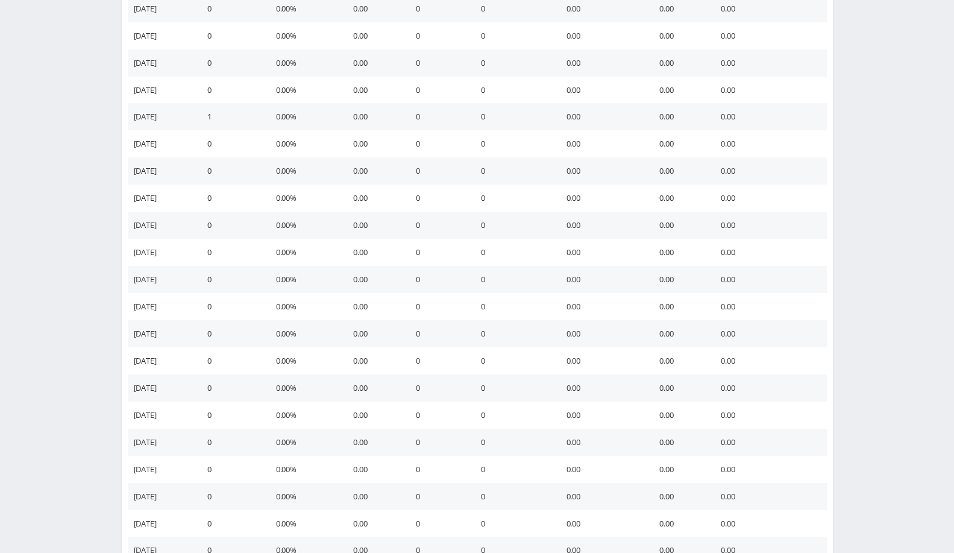
scroll to position [1708, 0]
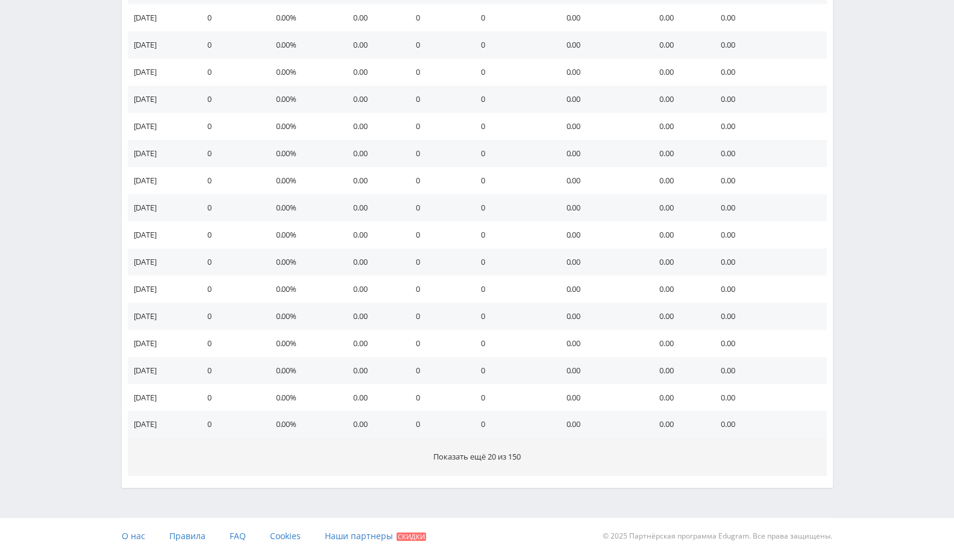
click at [510, 459] on span "Показать ещё 20 из 150" at bounding box center [476, 456] width 87 height 11
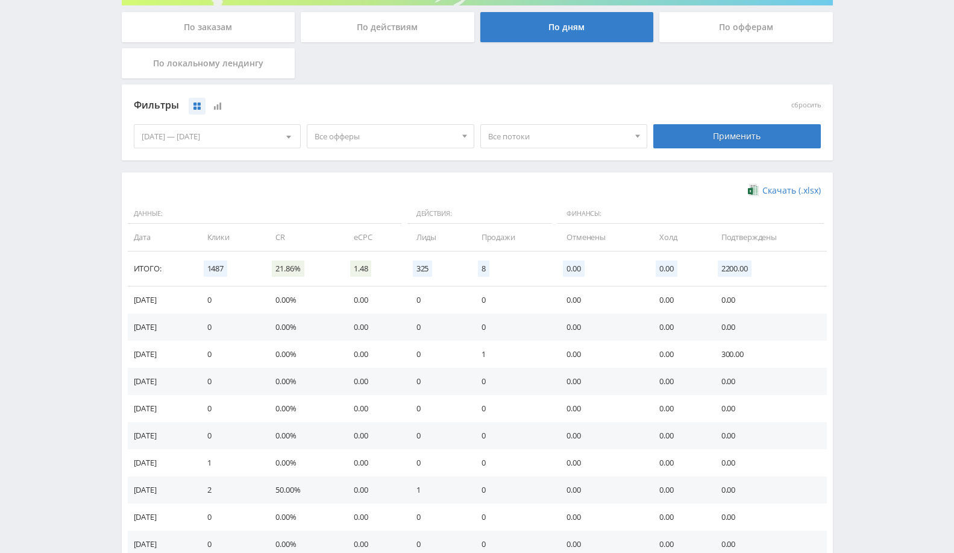
scroll to position [0, 0]
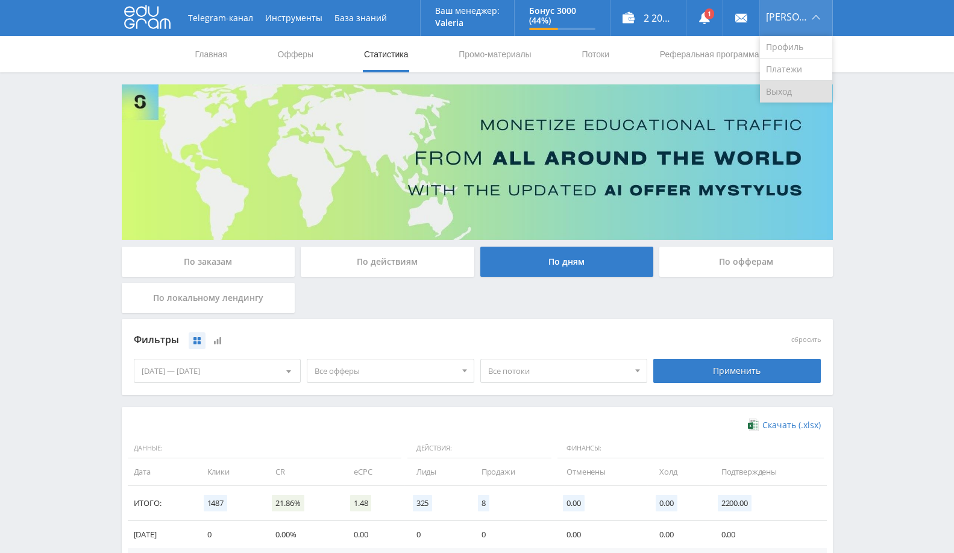
click at [789, 90] on link "Выход" at bounding box center [796, 92] width 72 height 22
